Goal: Check status: Check status

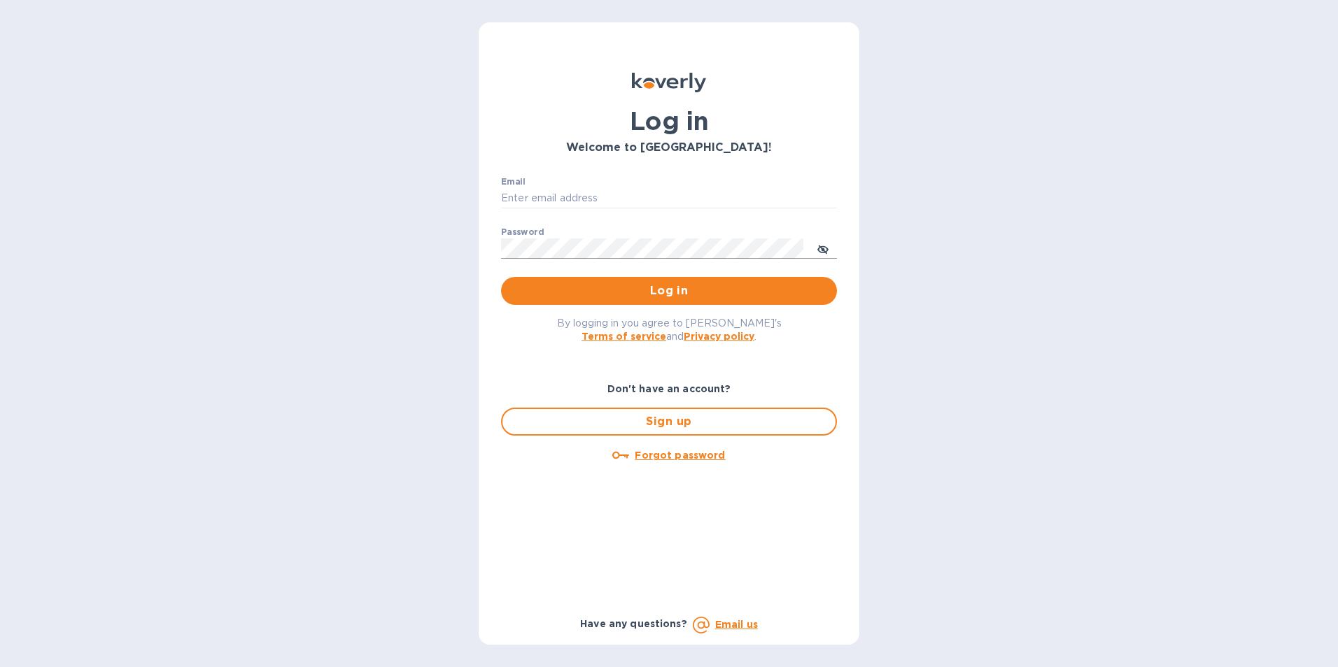
type input "[PERSON_NAME][EMAIL_ADDRESS][DOMAIN_NAME]"
click at [822, 246] on icon "toggle password visibility" at bounding box center [822, 249] width 11 height 11
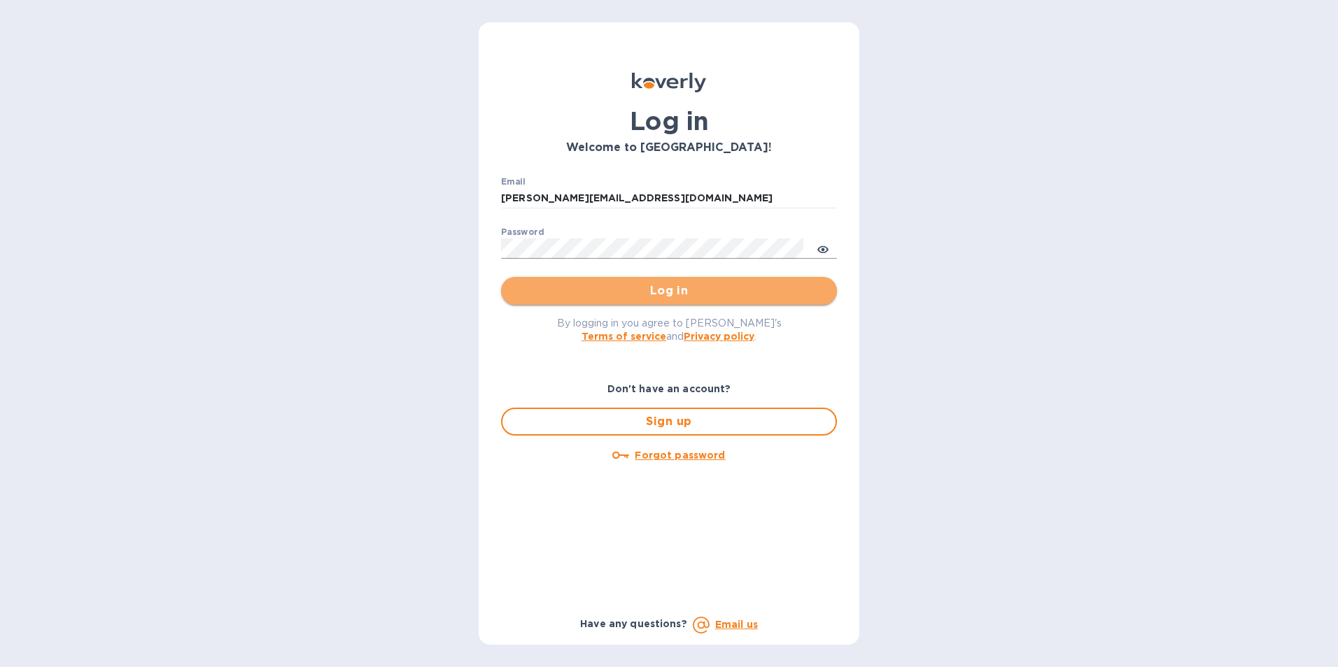
click at [665, 289] on span "Log in" at bounding box center [668, 291] width 313 height 17
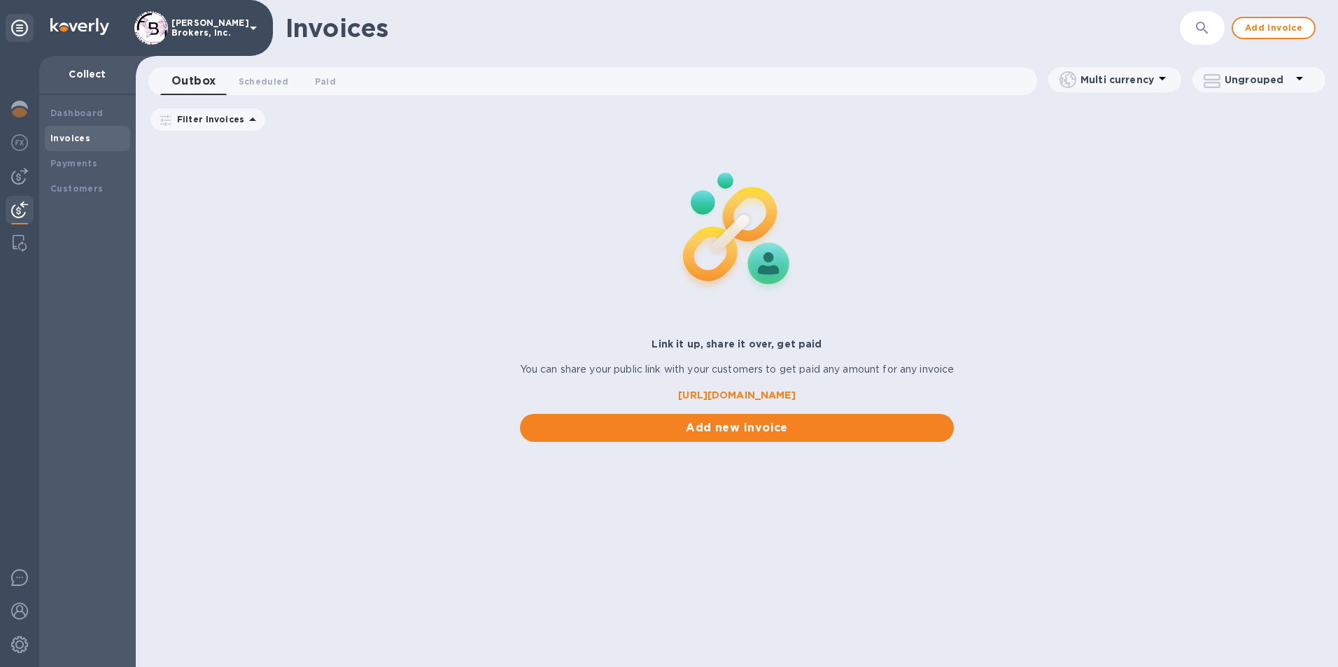
click at [24, 207] on img at bounding box center [19, 209] width 17 height 17
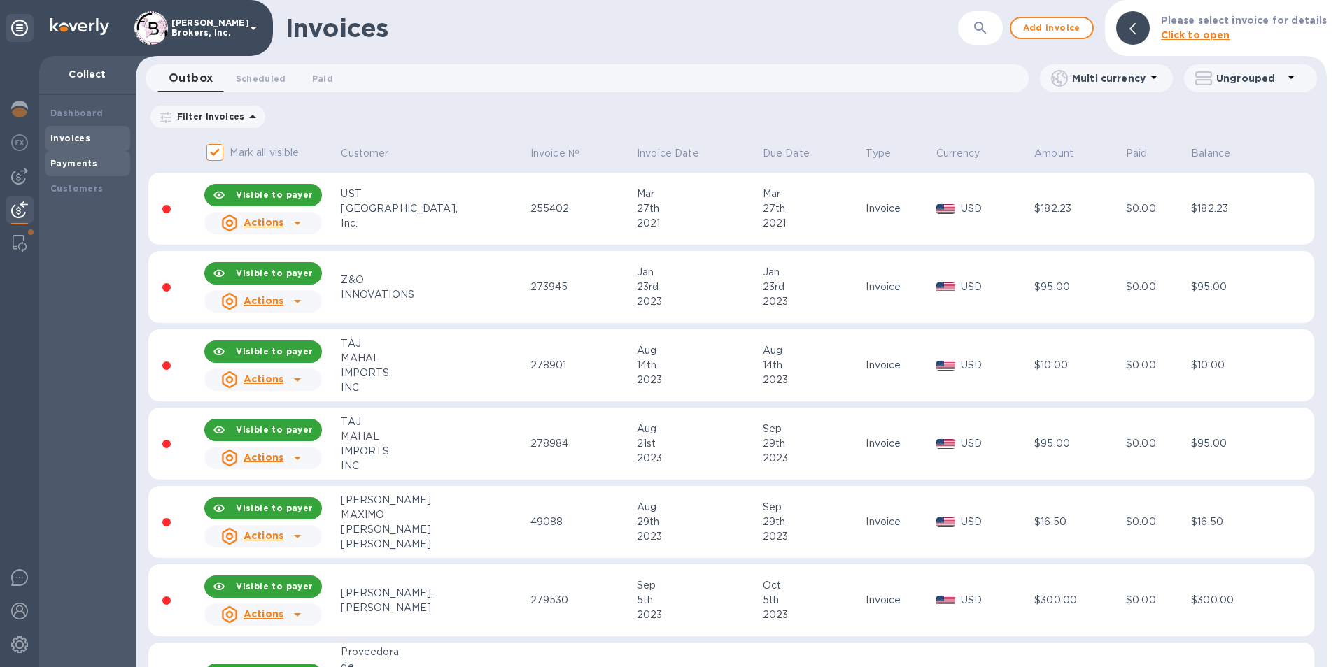
click at [70, 166] on b "Payments" at bounding box center [73, 163] width 47 height 10
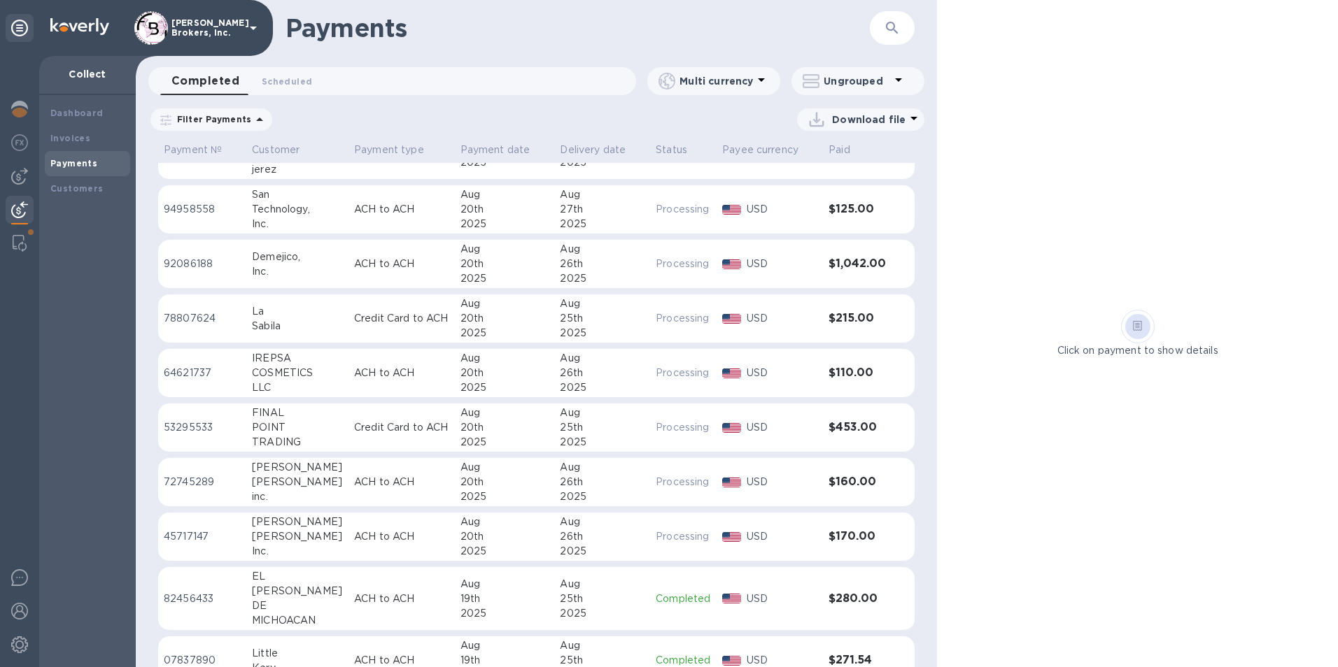
scroll to position [70, 0]
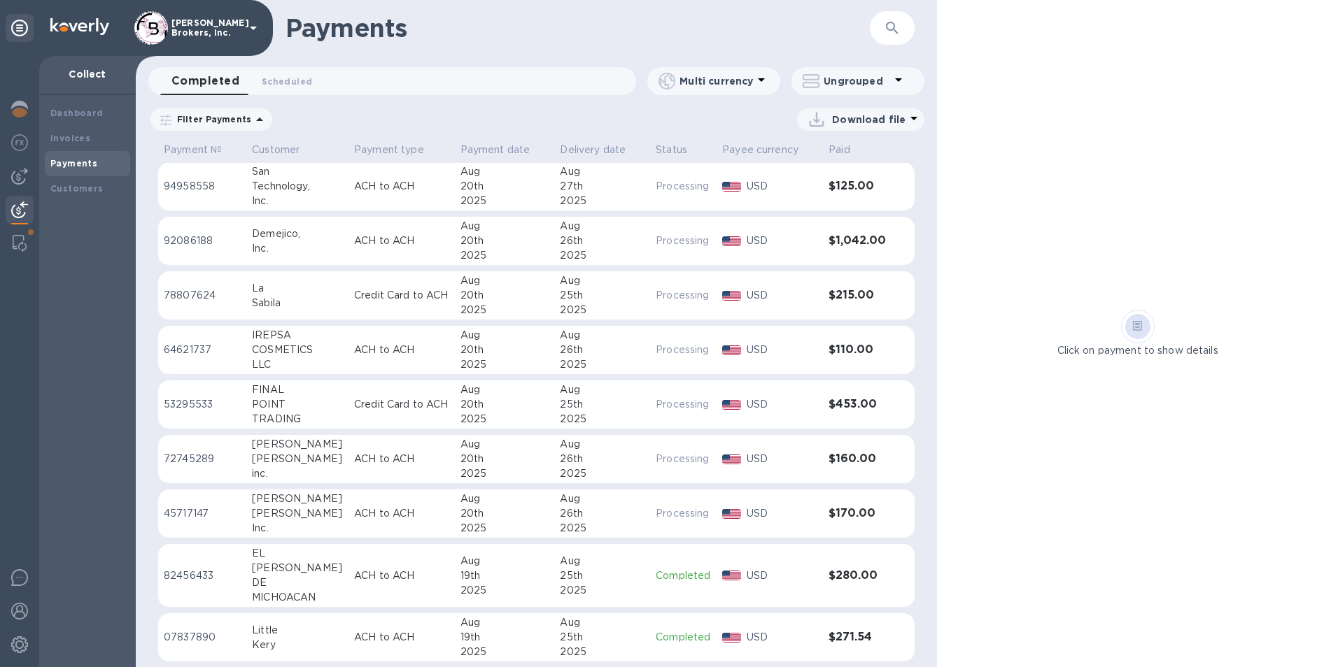
click at [420, 586] on td "ACH to ACH" at bounding box center [401, 576] width 106 height 64
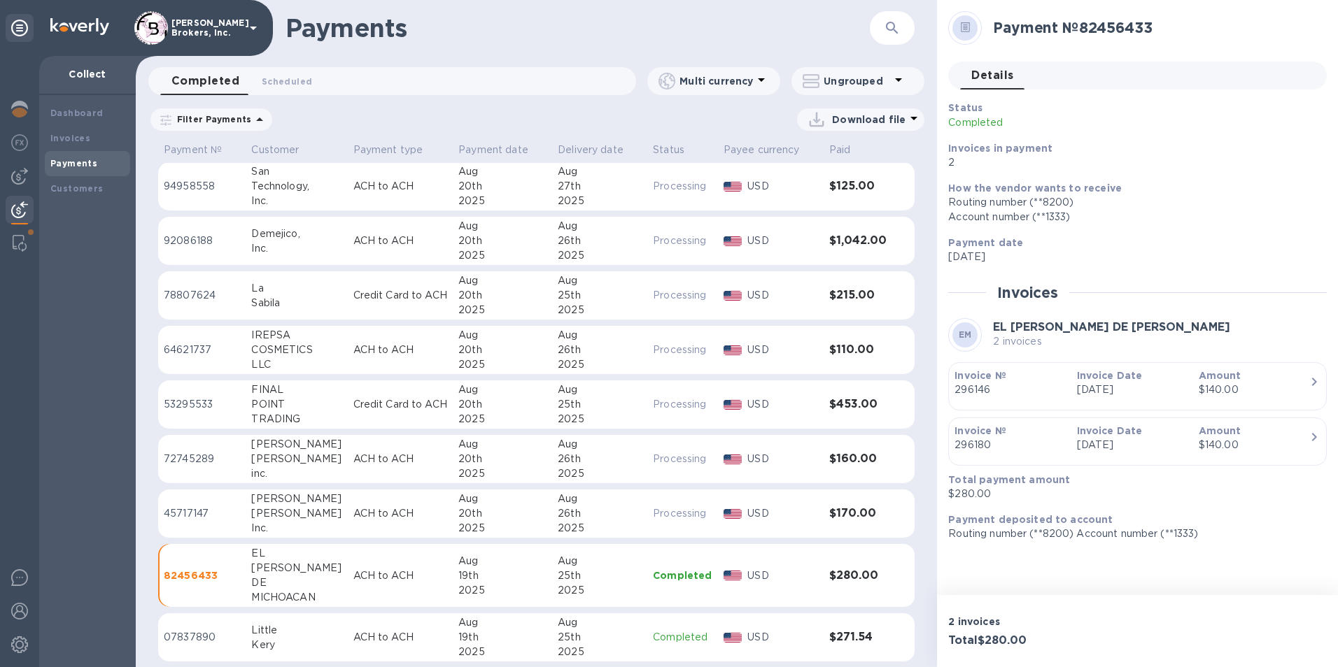
scroll to position [238, 0]
